Goal: Information Seeking & Learning: Understand process/instructions

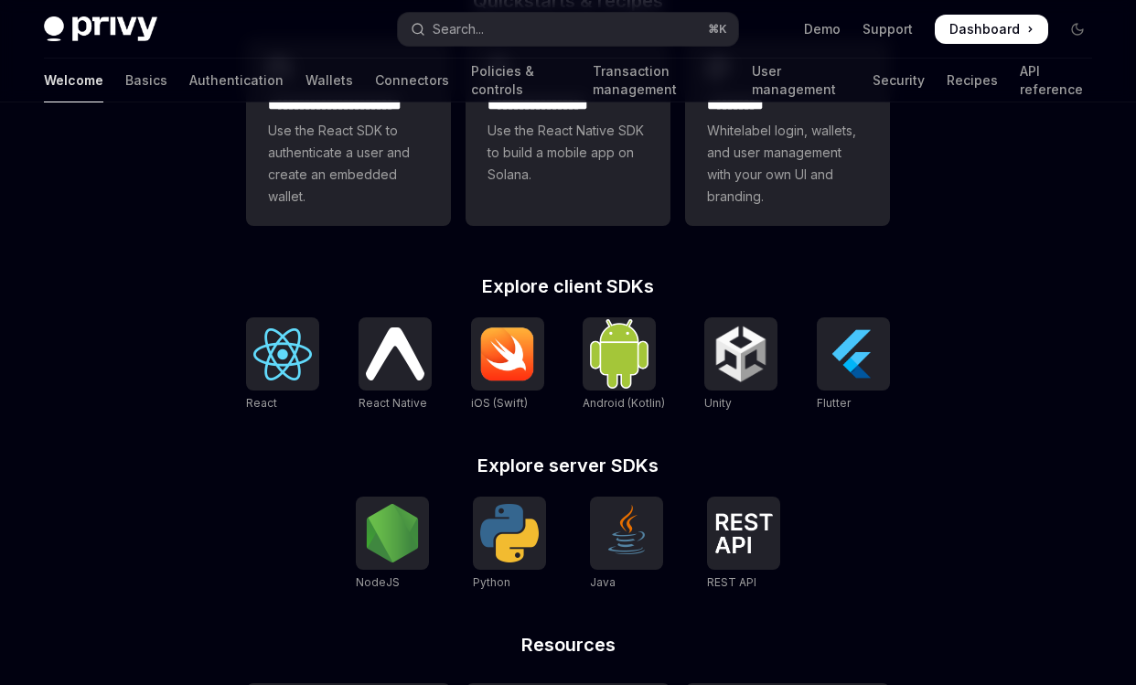
scroll to position [580, 0]
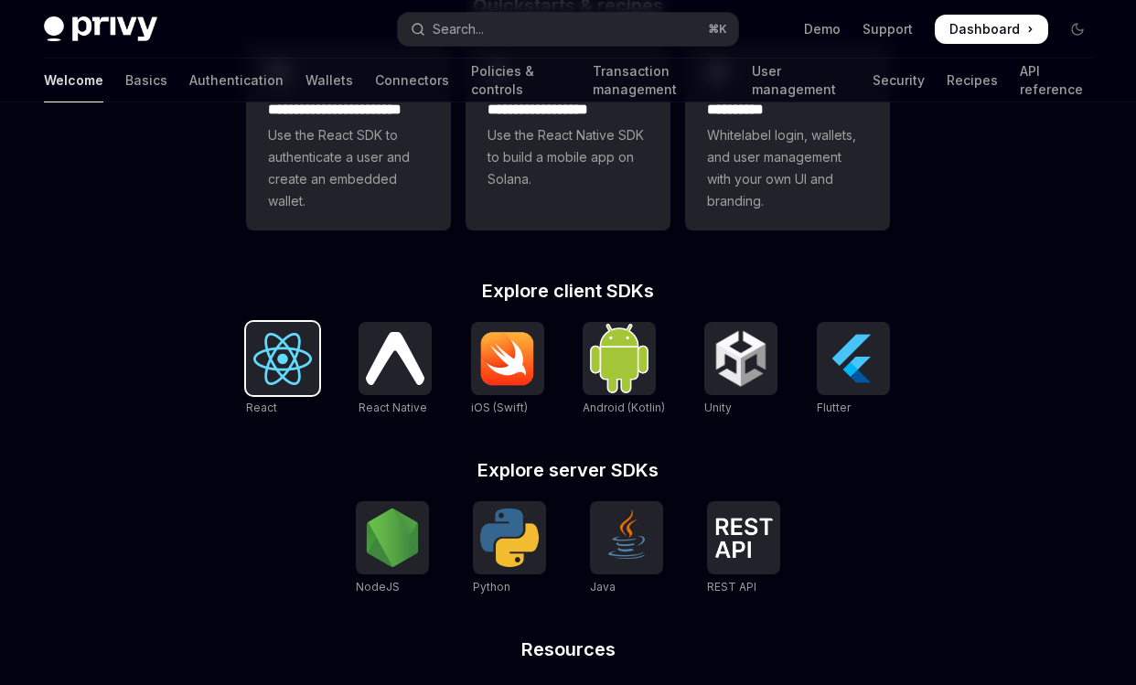
click at [288, 373] on img at bounding box center [282, 359] width 59 height 52
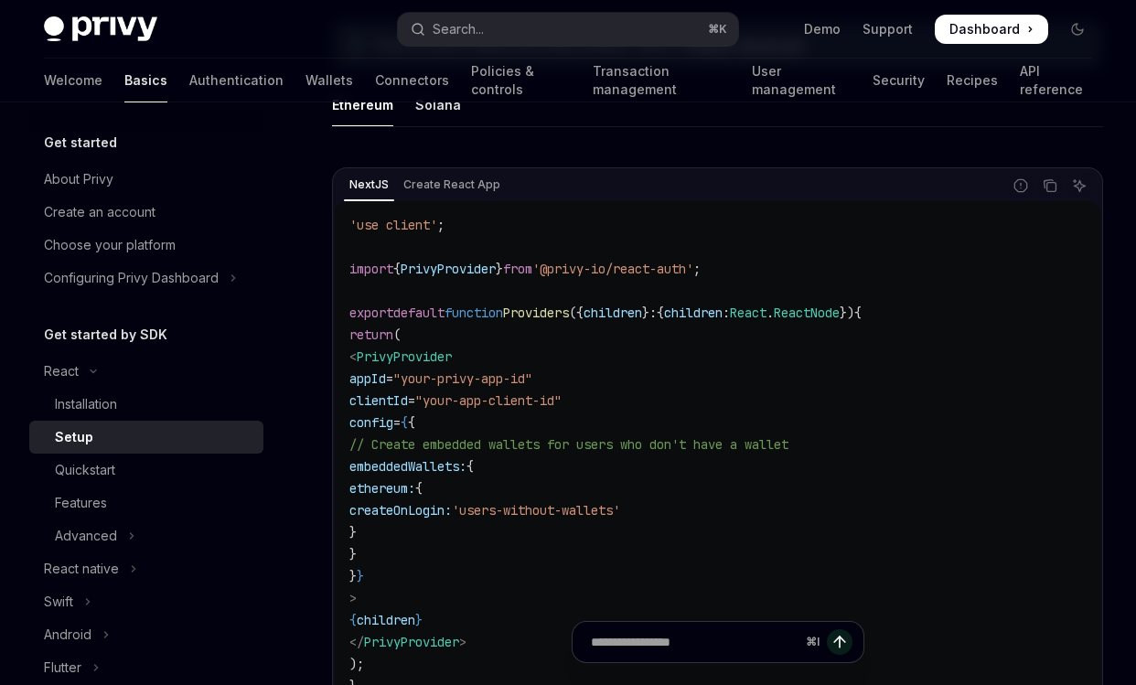
scroll to position [573, 0]
click at [170, 409] on div "Installation" at bounding box center [154, 404] width 198 height 22
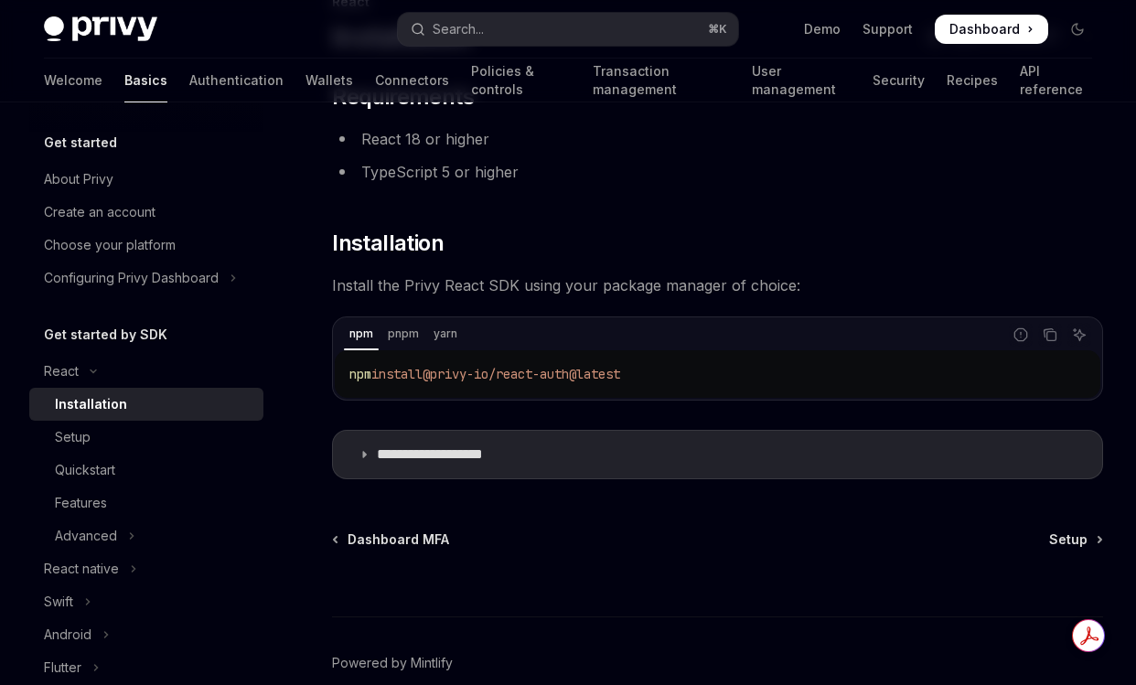
scroll to position [167, 0]
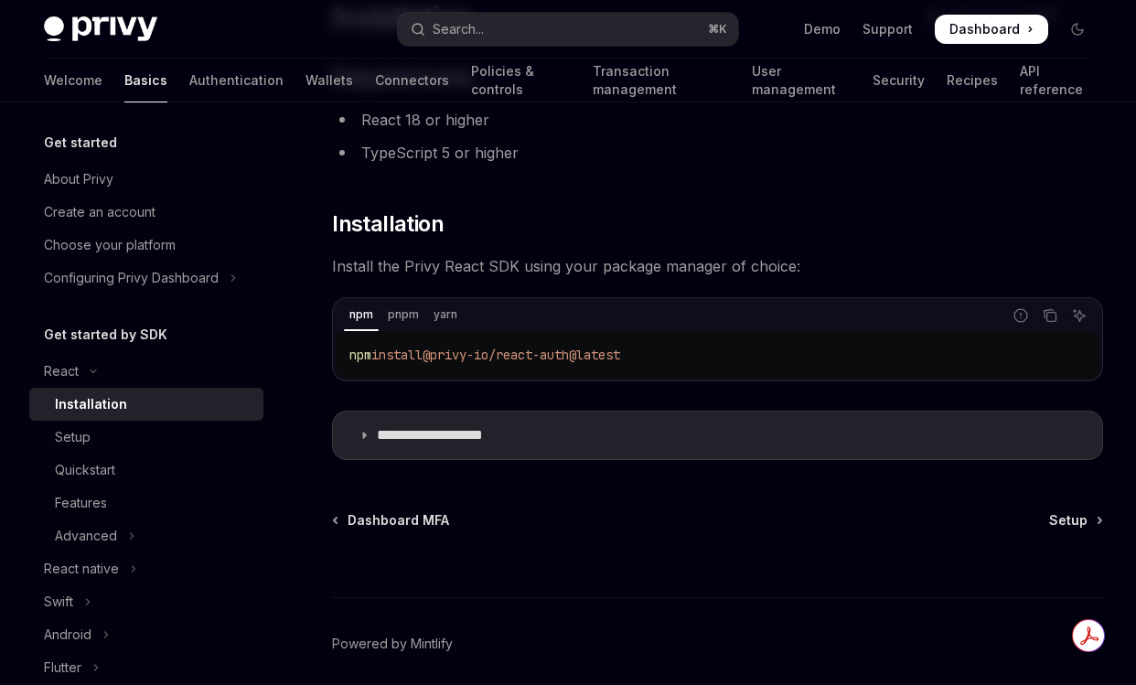
drag, startPoint x: 677, startPoint y: 356, endPoint x: 344, endPoint y: 360, distance: 333.1
click at [344, 360] on div "npm install @privy-io/react-auth@latest" at bounding box center [718, 355] width 766 height 48
copy span "npm install @privy-io/react-auth@latest"
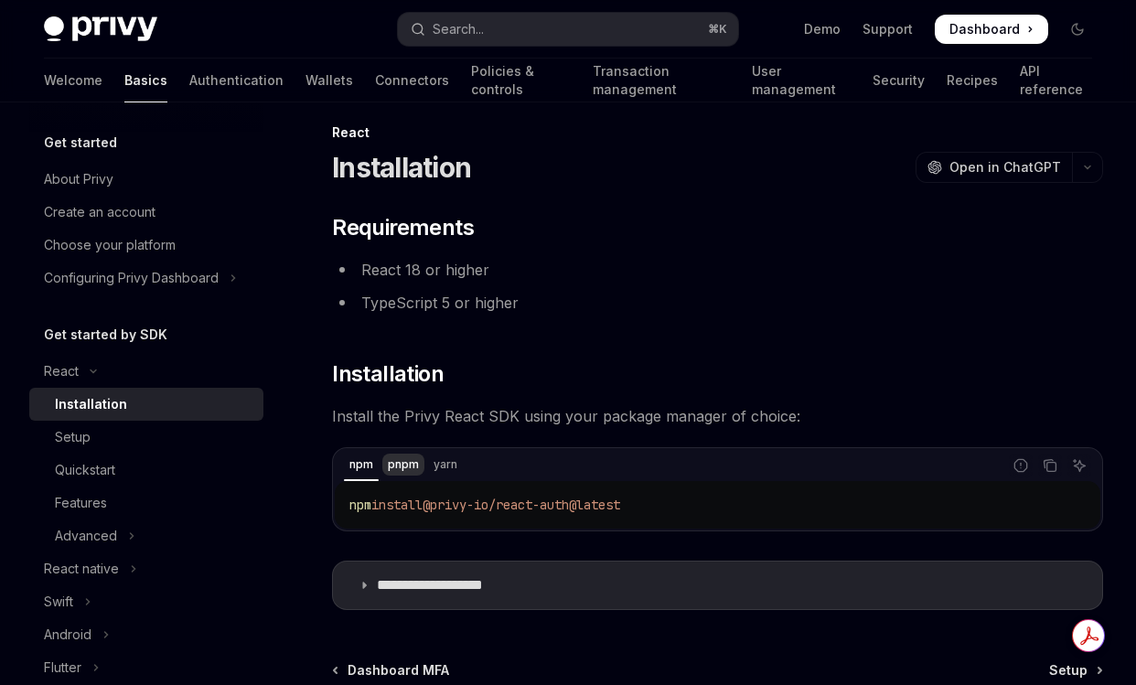
scroll to position [0, 0]
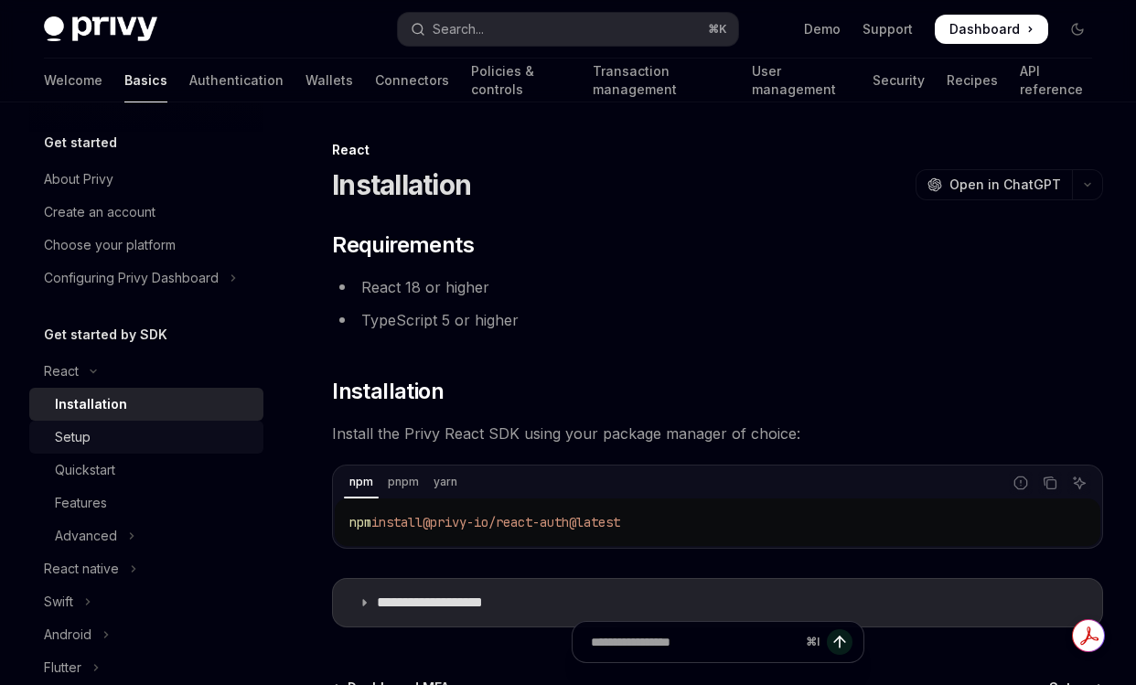
click at [184, 439] on div "Setup" at bounding box center [154, 437] width 198 height 22
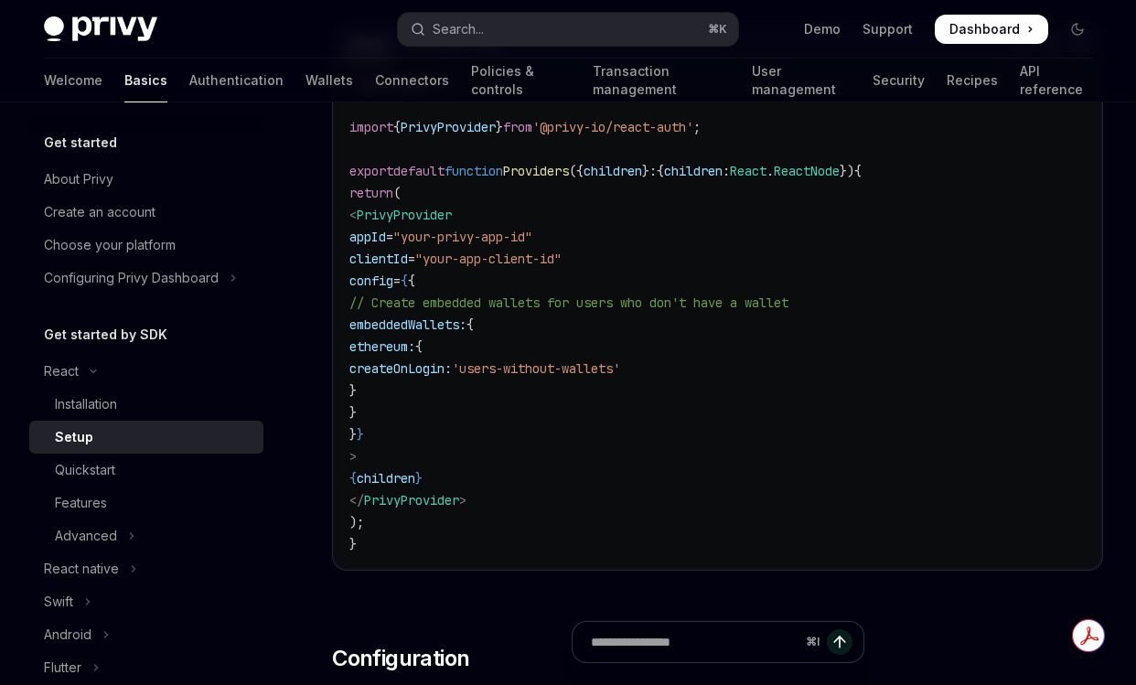
scroll to position [720, 0]
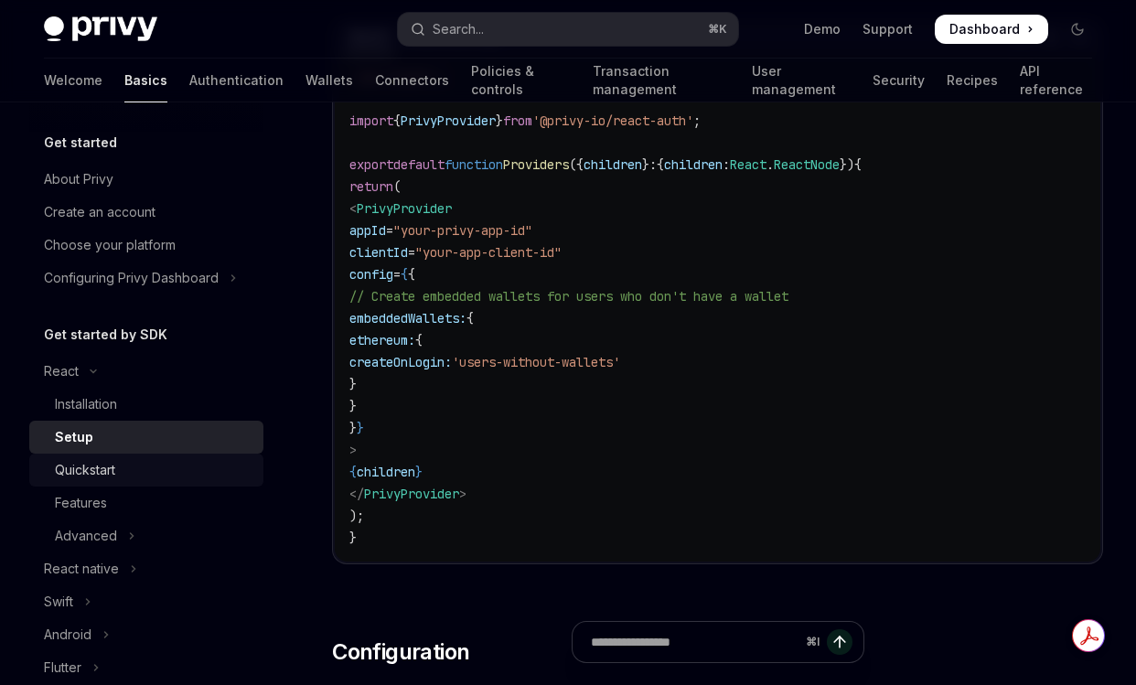
click at [230, 478] on div "Quickstart" at bounding box center [154, 470] width 198 height 22
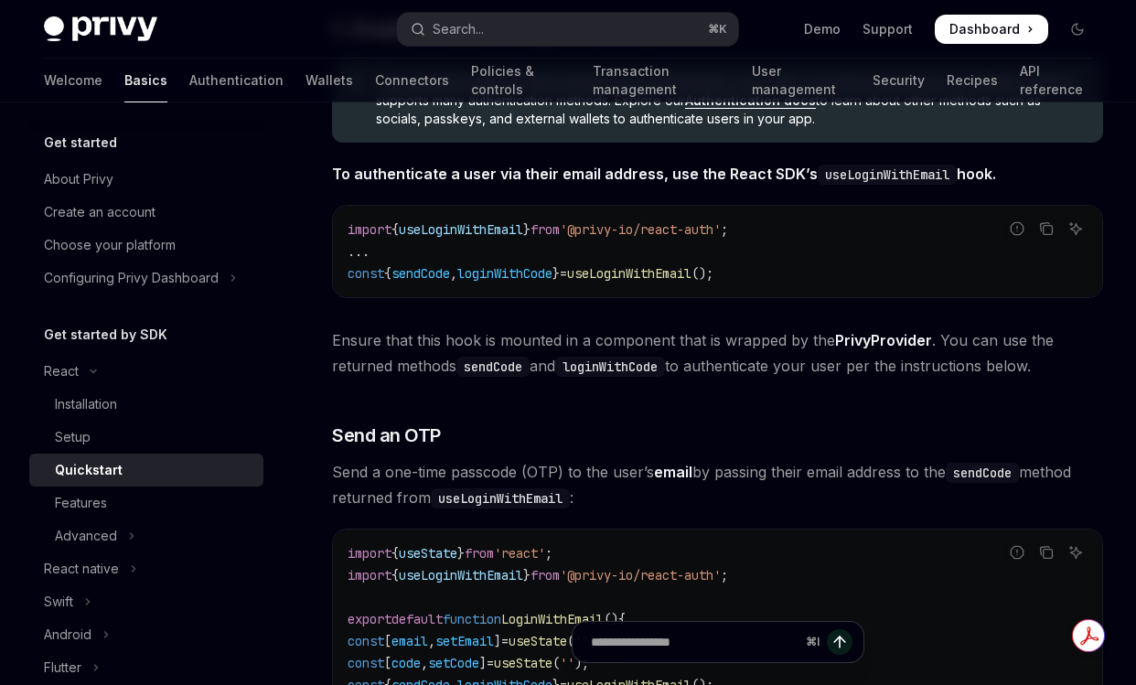
scroll to position [366, 0]
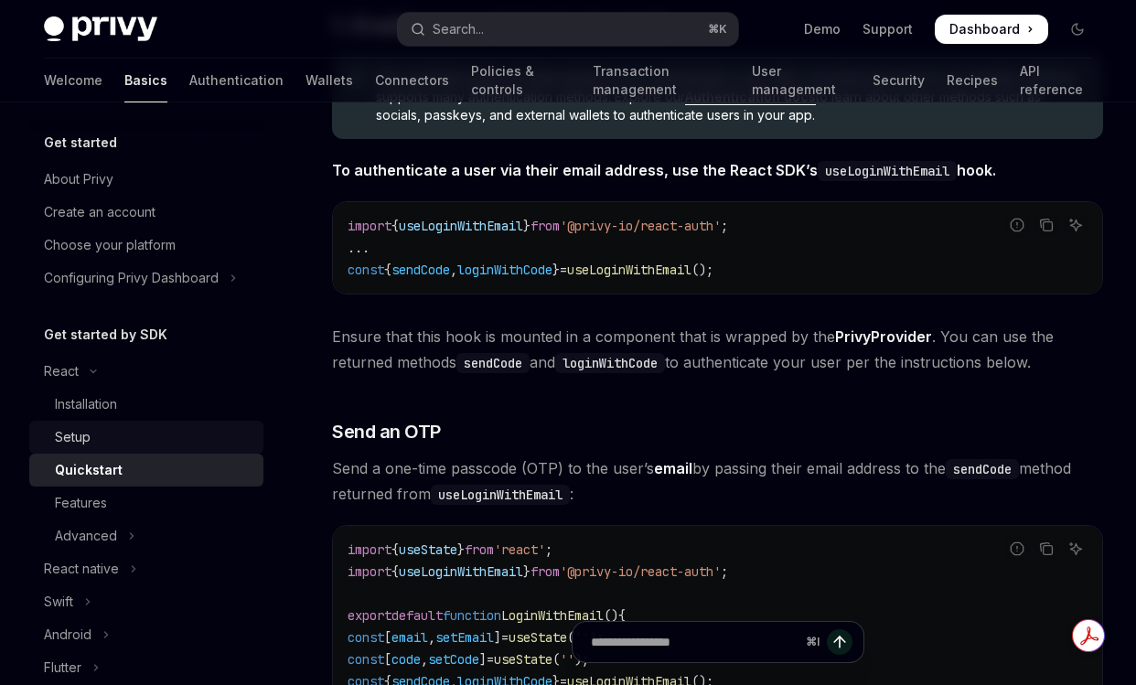
click at [146, 436] on div "Setup" at bounding box center [154, 437] width 198 height 22
type textarea "*"
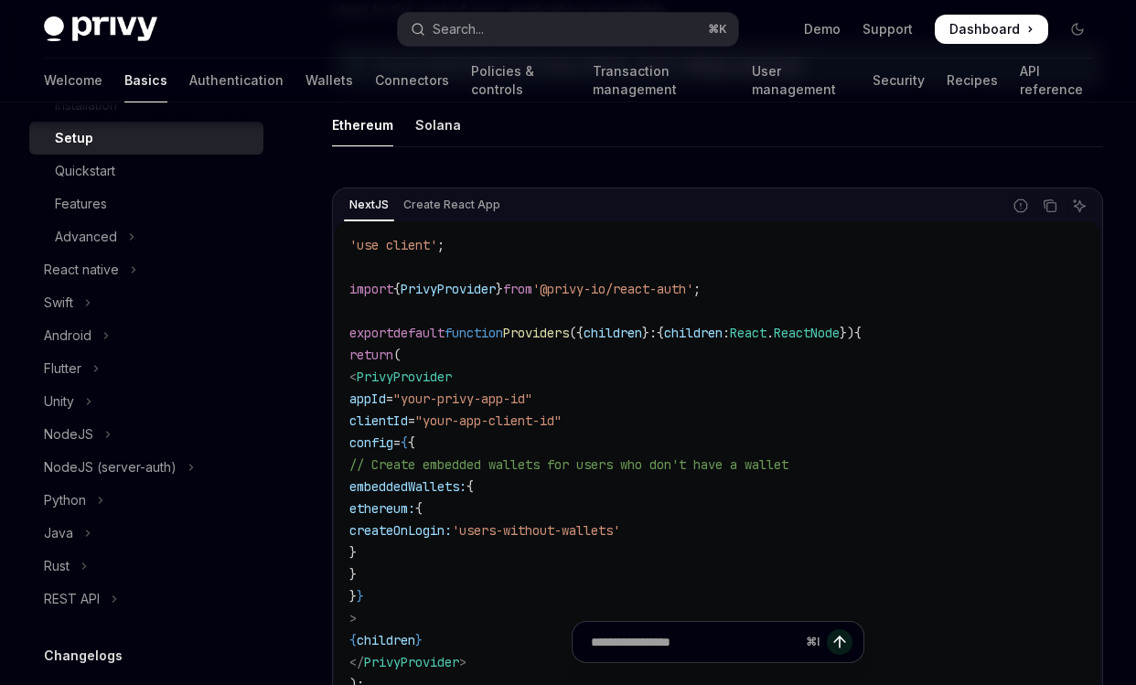
scroll to position [540, 0]
